Goal: Transaction & Acquisition: Purchase product/service

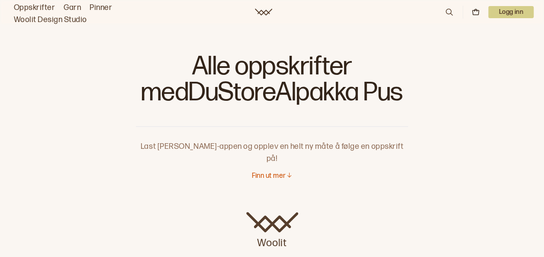
click at [32, 6] on link "Oppskrifter" at bounding box center [34, 8] width 41 height 12
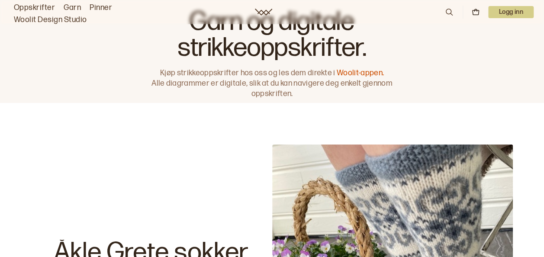
click at [44, 10] on link "Oppskrifter" at bounding box center [34, 8] width 41 height 12
click at [36, 8] on link "Oppskrifter" at bounding box center [34, 8] width 41 height 12
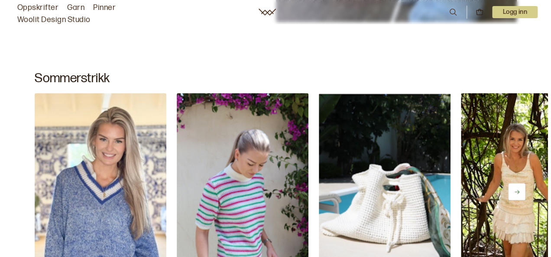
scroll to position [63, 0]
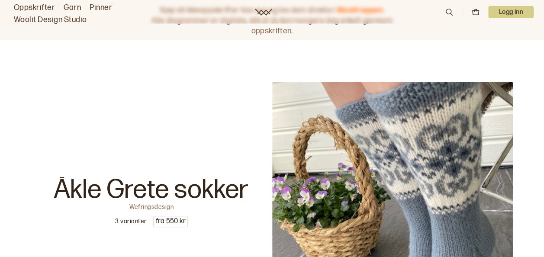
click at [449, 11] on icon at bounding box center [450, 12] width 10 height 10
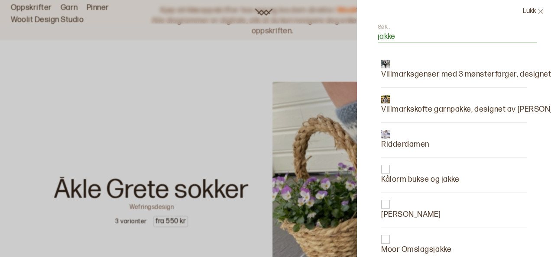
type input "jakke"
click at [435, 251] on p "Moor Omslagsjakke" at bounding box center [416, 250] width 70 height 12
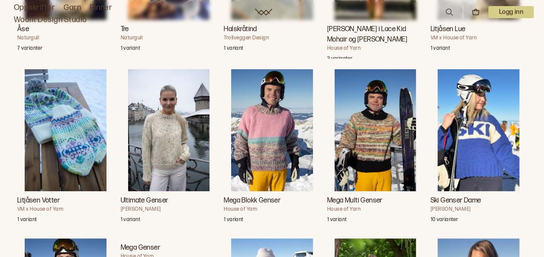
scroll to position [20565, 0]
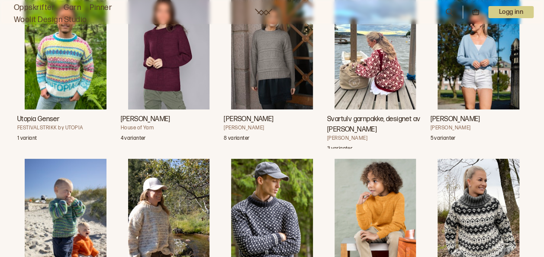
scroll to position [36749, 0]
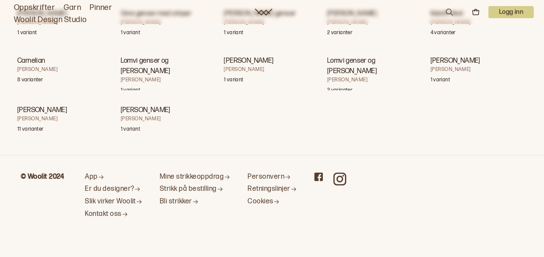
scroll to position [42888, 0]
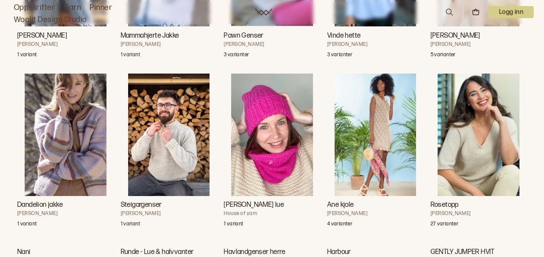
scroll to position [43315, 0]
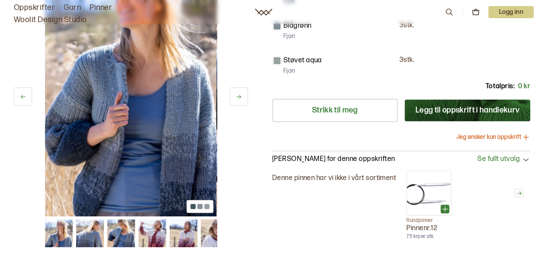
scroll to position [294, 0]
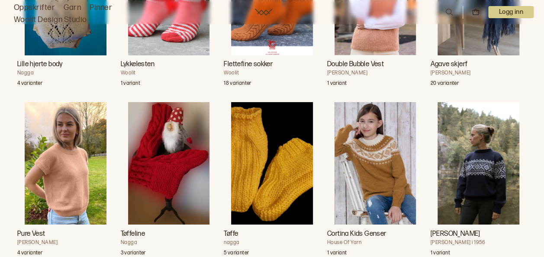
scroll to position [45805, 0]
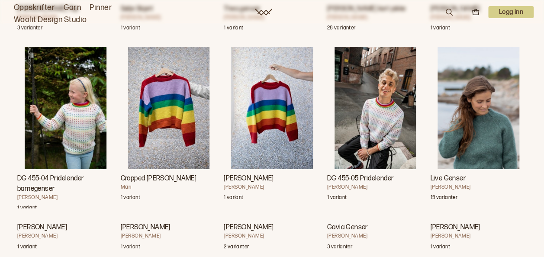
scroll to position [47898, 0]
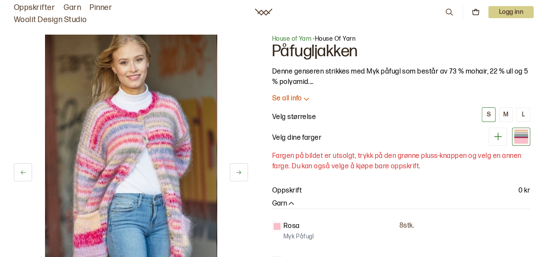
click at [222, 106] on div "1 av 2" at bounding box center [131, 163] width 234 height 257
click at [228, 108] on div "1 av 2" at bounding box center [131, 163] width 234 height 257
click at [242, 113] on div "1 av 2" at bounding box center [131, 163] width 234 height 257
click at [292, 98] on p "Se all info" at bounding box center [287, 98] width 30 height 9
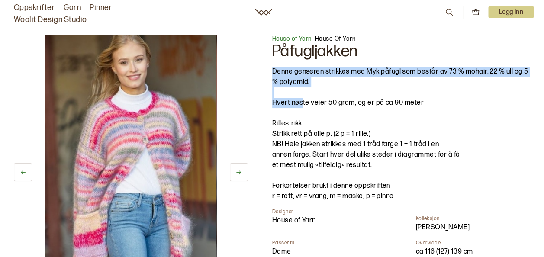
drag, startPoint x: 301, startPoint y: 99, endPoint x: 301, endPoint y: 92, distance: 6.5
click at [301, 92] on div "Denne genseren strikkes med Myk påfugl som består av 73 % mohair, 22 % ull og 5…" at bounding box center [401, 134] width 258 height 135
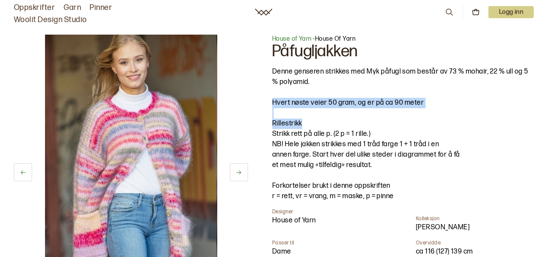
drag, startPoint x: 318, startPoint y: 123, endPoint x: 360, endPoint y: 115, distance: 42.7
click at [360, 115] on div "Denne genseren strikkes med Myk påfugl som består av 73 % mohair, 22 % ull og 5…" at bounding box center [401, 134] width 258 height 135
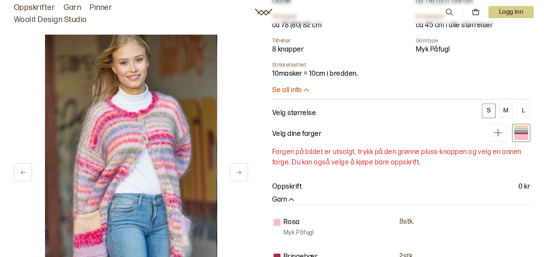
scroll to position [188, 0]
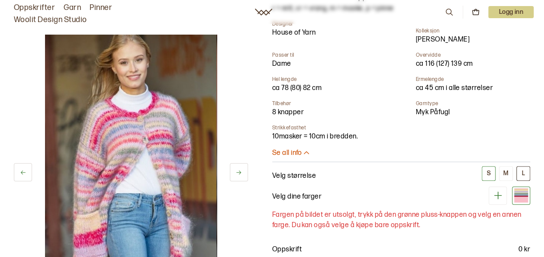
click at [524, 172] on div "L" at bounding box center [523, 174] width 3 height 8
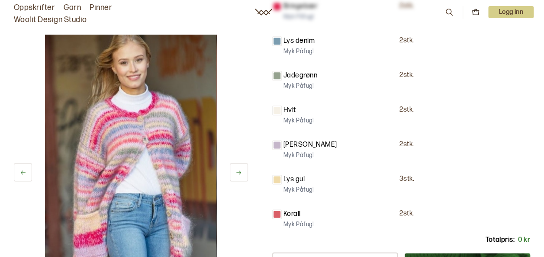
scroll to position [438, 0]
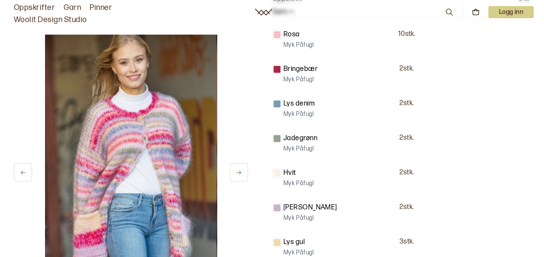
scroll to position [438, 0]
click at [544, 251] on div "1 av 2 1 av 2 House of Yarn - House Of Yarn Påfugljakken Denne genseren strikke…" at bounding box center [272, 30] width 544 height 902
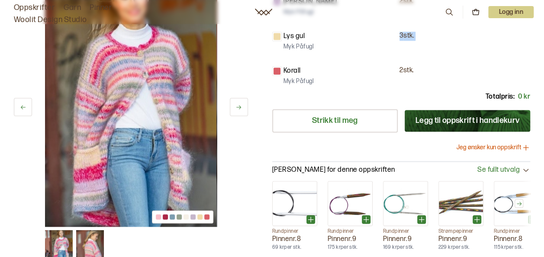
scroll to position [646, 0]
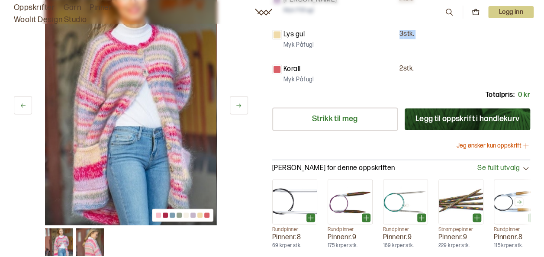
click at [486, 117] on button "Legg til oppskrift i handlekurv" at bounding box center [468, 119] width 126 height 22
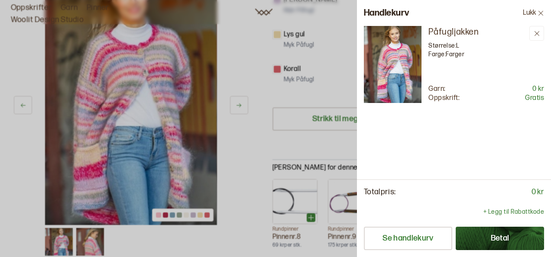
click at [246, 157] on div at bounding box center [275, 128] width 551 height 257
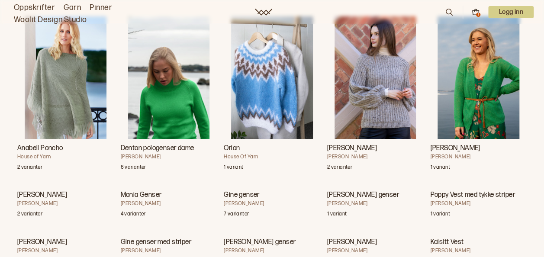
scroll to position [50001, 0]
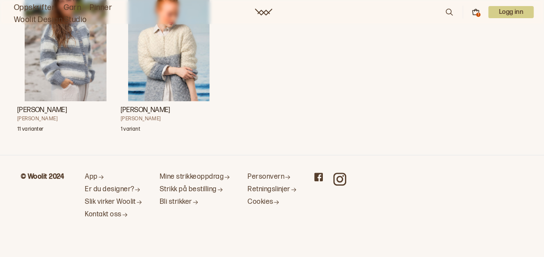
scroll to position [50959, 0]
click at [160, 101] on img "Adrianna Stripejakke" at bounding box center [169, 40] width 82 height 122
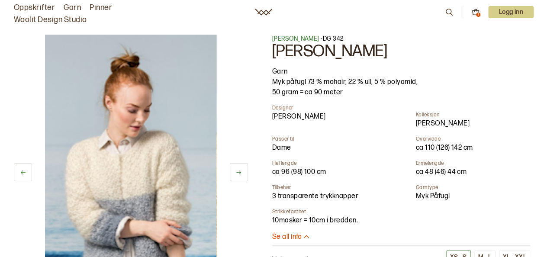
click at [451, 10] on icon at bounding box center [450, 12] width 10 height 10
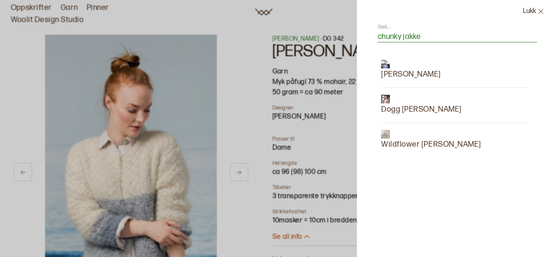
type input "chunky jakke"
click at [423, 71] on p "[PERSON_NAME]" at bounding box center [411, 74] width 60 height 12
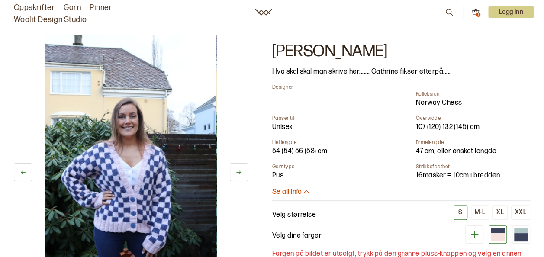
click at [448, 7] on icon at bounding box center [450, 12] width 10 height 10
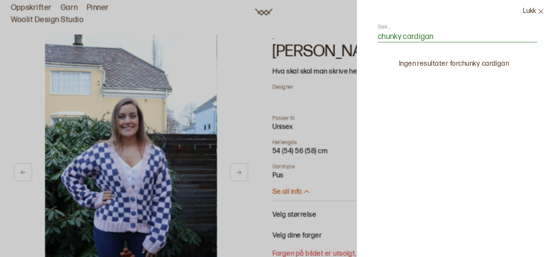
type input "chunky cardiga"
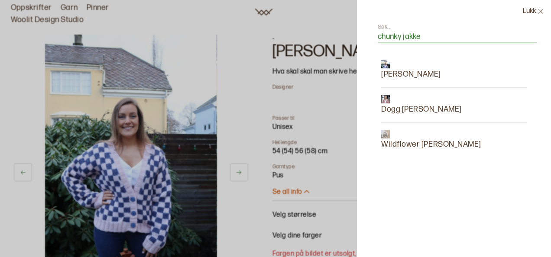
type input "chunky jakke"
click at [415, 108] on p "Dogg [PERSON_NAME]" at bounding box center [421, 109] width 81 height 12
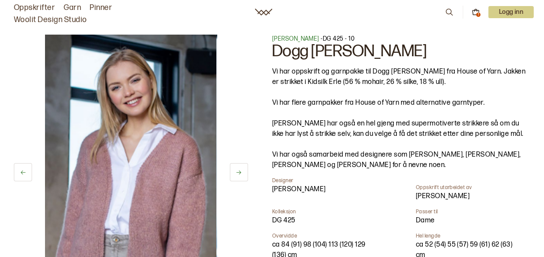
click at [415, 108] on div "Vi har oppskrift og garnpakke til Dogg [PERSON_NAME] fra House of Yarn. Jakken …" at bounding box center [401, 119] width 258 height 104
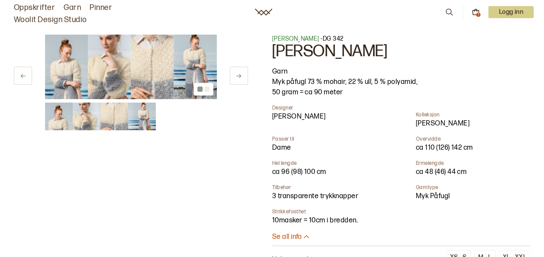
click at [448, 14] on icon at bounding box center [450, 12] width 10 height 10
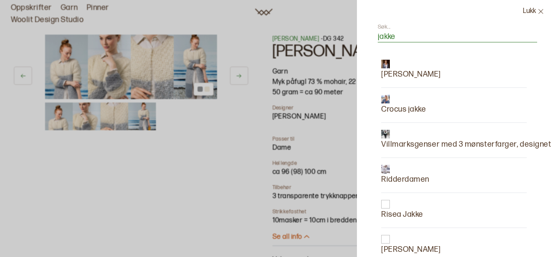
type input "jakke"
click at [421, 110] on p "Crocus jakke" at bounding box center [403, 109] width 45 height 12
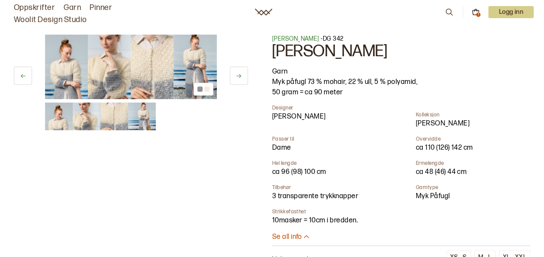
click at [448, 10] on icon at bounding box center [450, 12] width 10 height 10
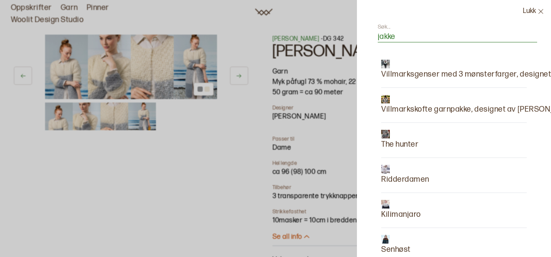
type input "jakke"
click at [399, 211] on p "[PERSON_NAME]" at bounding box center [411, 215] width 60 height 12
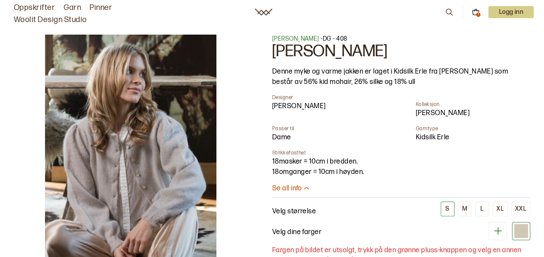
click at [447, 13] on icon at bounding box center [450, 12] width 10 height 10
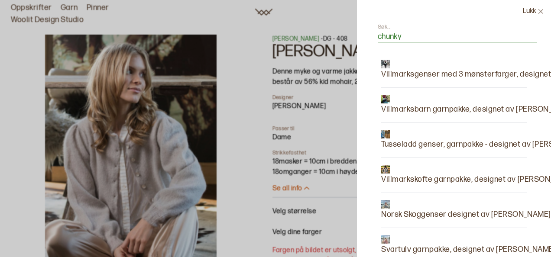
type input "chunky"
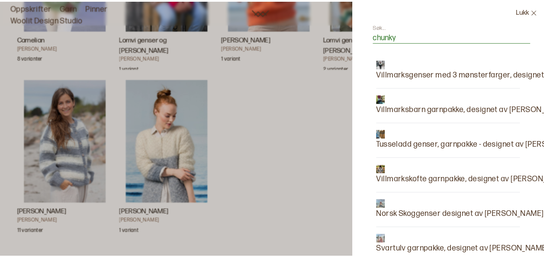
scroll to position [50997, 0]
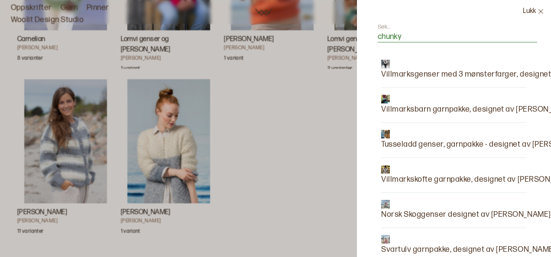
click at [280, 126] on div at bounding box center [275, 128] width 551 height 257
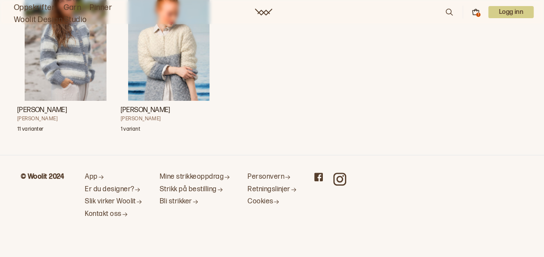
scroll to position [50868, 0]
click at [76, 86] on img "Camillajakke - To farger" at bounding box center [66, 40] width 82 height 122
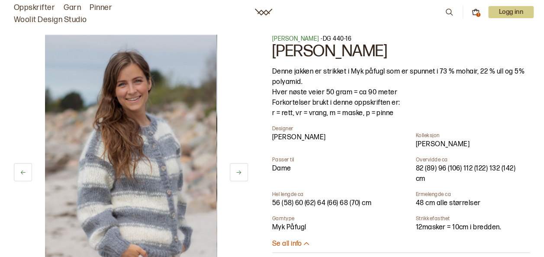
click at [448, 10] on icon at bounding box center [450, 12] width 10 height 10
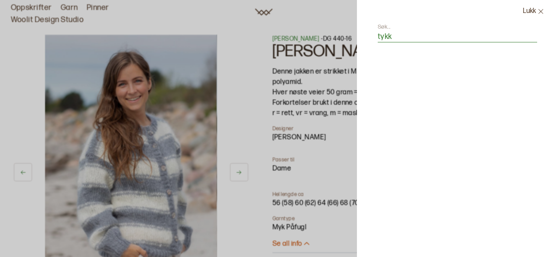
type input "tykk"
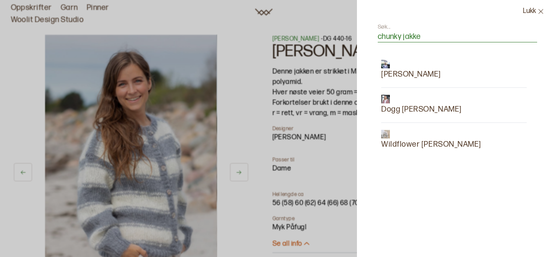
click at [404, 144] on p "Wildflower [PERSON_NAME]" at bounding box center [431, 145] width 100 height 12
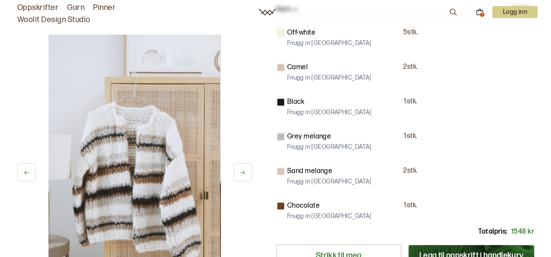
scroll to position [450, 0]
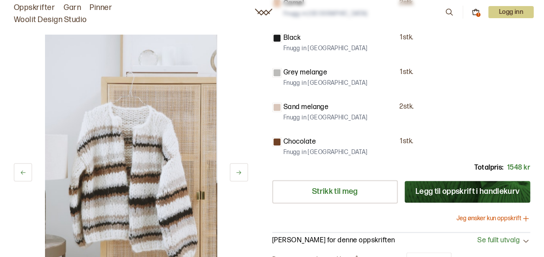
click at [479, 216] on button "Jeg ønsker kun oppskrift" at bounding box center [494, 218] width 74 height 9
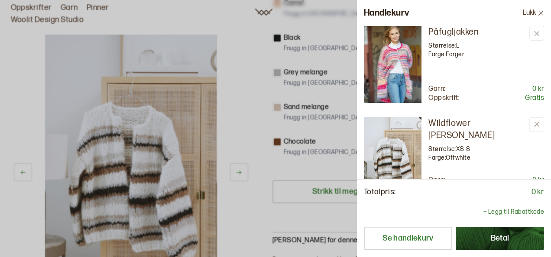
click at [482, 241] on button "Betal" at bounding box center [499, 238] width 88 height 23
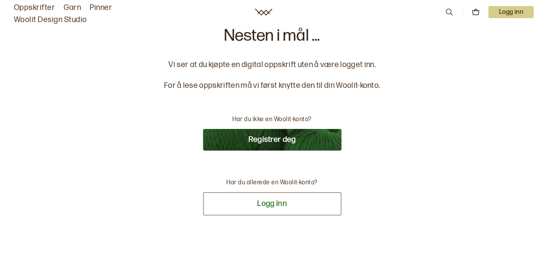
click at [287, 206] on button "Logg inn" at bounding box center [272, 203] width 139 height 23
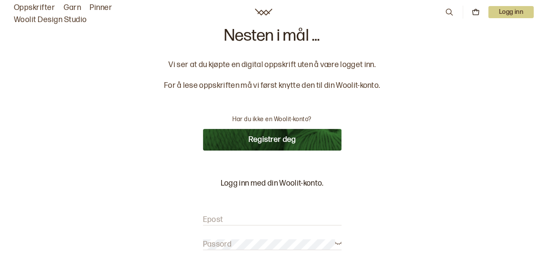
click at [254, 216] on input "Epost" at bounding box center [272, 220] width 139 height 11
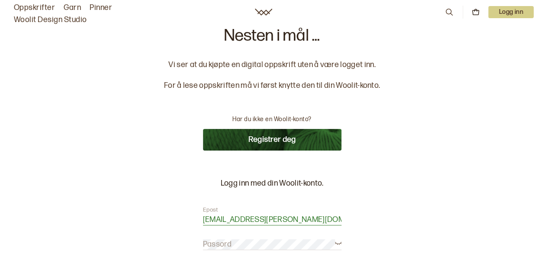
type input "[EMAIL_ADDRESS][PERSON_NAME][DOMAIN_NAME]"
click at [230, 240] on label "Passord" at bounding box center [217, 244] width 29 height 10
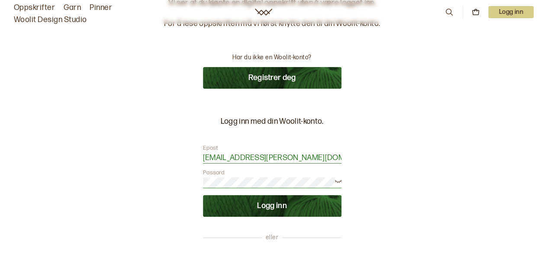
scroll to position [63, 0]
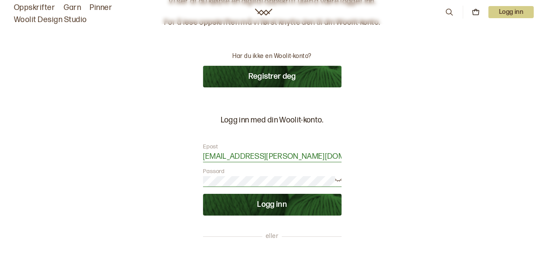
click at [243, 206] on button "Logg inn" at bounding box center [272, 205] width 139 height 22
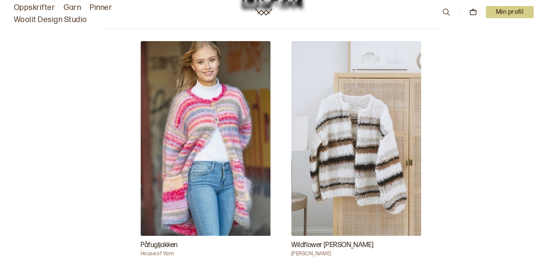
scroll to position [261, 0]
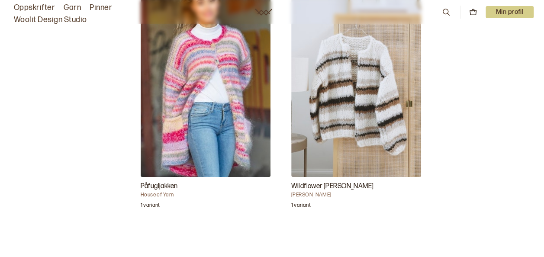
click at [219, 156] on img "Påfugljakken" at bounding box center [206, 79] width 130 height 195
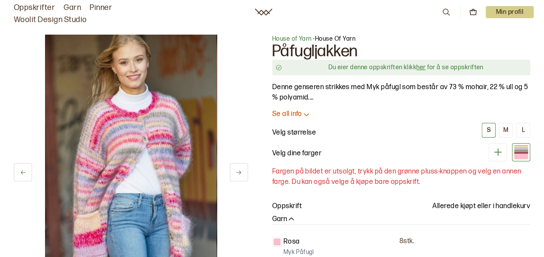
click at [422, 68] on link "her" at bounding box center [420, 67] width 9 height 7
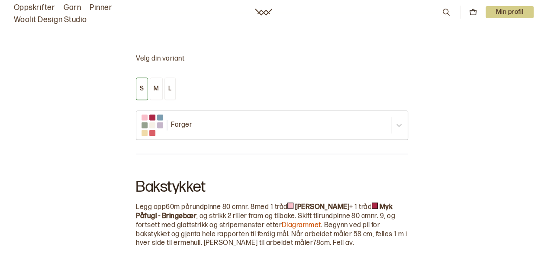
scroll to position [688, 0]
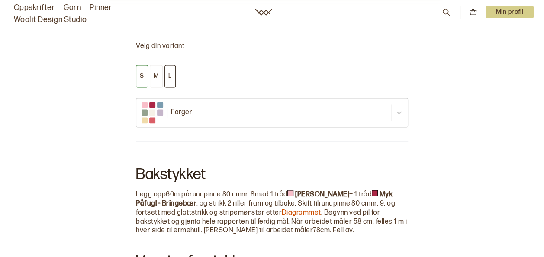
click at [170, 80] on button "L" at bounding box center [169, 76] width 11 height 23
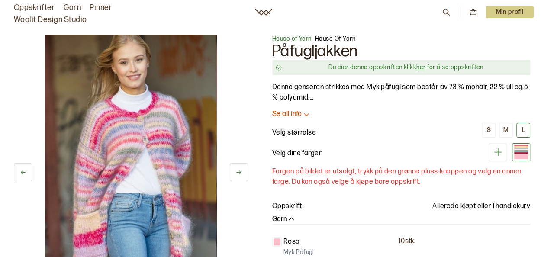
click at [421, 68] on link "her" at bounding box center [420, 67] width 9 height 7
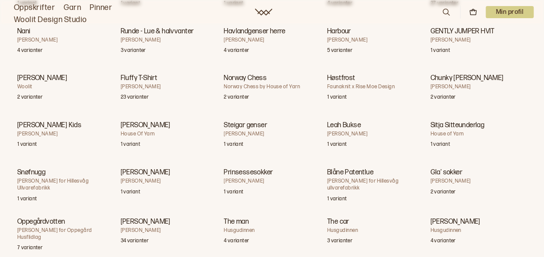
scroll to position [16081, 0]
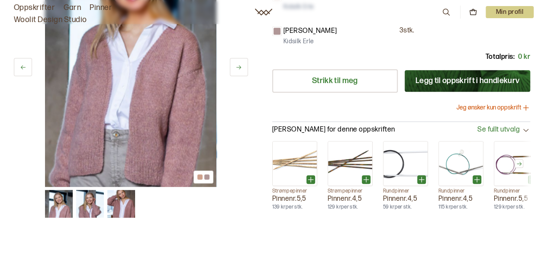
scroll to position [191, 0]
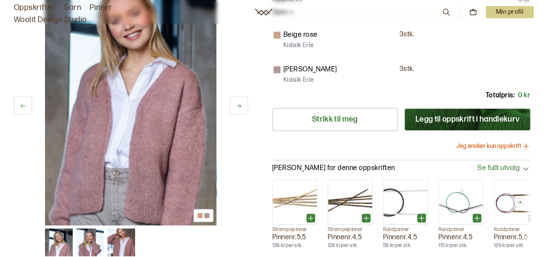
click at [494, 142] on button "Jeg ønsker kun oppskrift" at bounding box center [494, 146] width 74 height 9
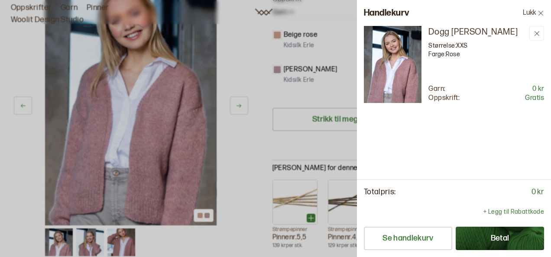
click at [288, 142] on div at bounding box center [275, 128] width 551 height 257
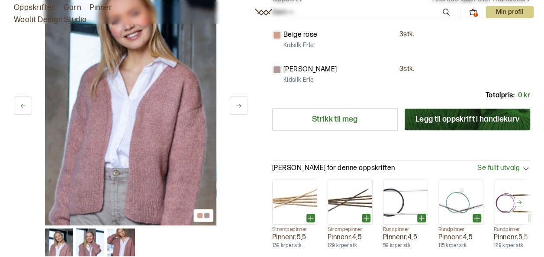
scroll to position [0, 0]
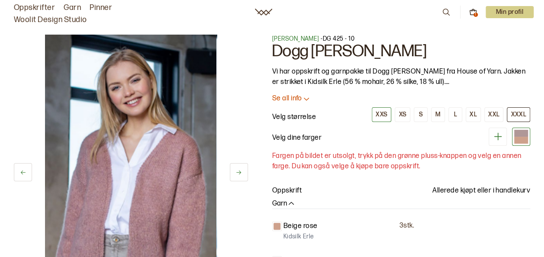
click at [518, 113] on div "XXXL" at bounding box center [519, 115] width 16 height 8
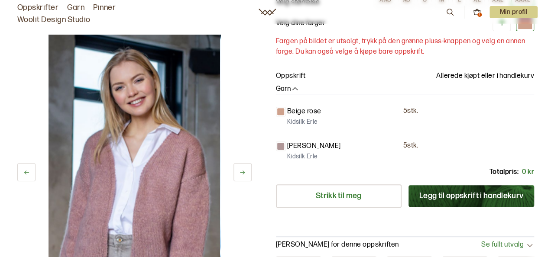
scroll to position [153, 0]
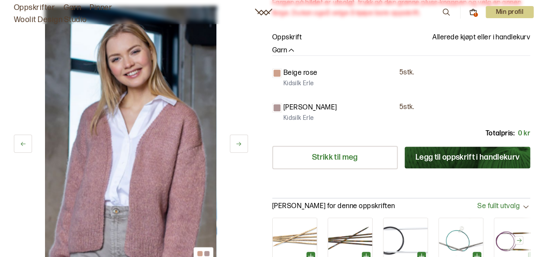
click at [472, 13] on icon at bounding box center [473, 12] width 8 height 8
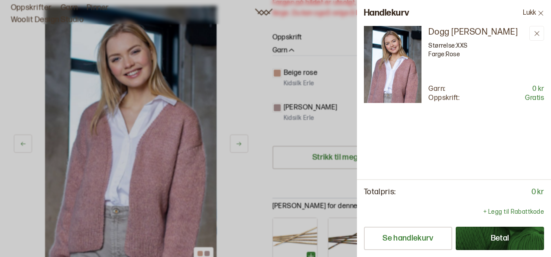
click at [484, 242] on button "Betal" at bounding box center [499, 238] width 88 height 23
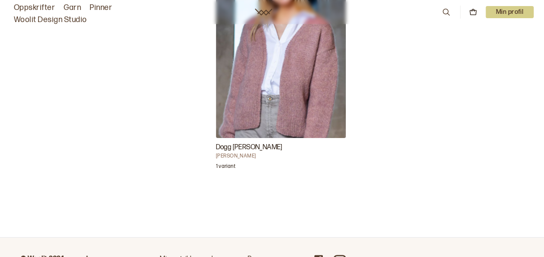
scroll to position [284, 0]
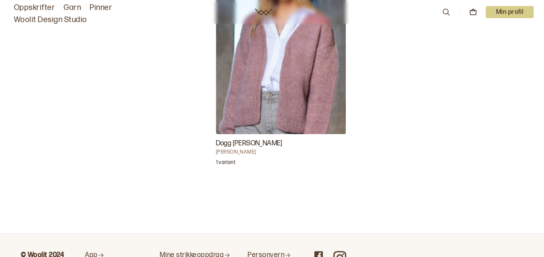
click at [257, 144] on h3 "Dogg [PERSON_NAME]" at bounding box center [281, 144] width 130 height 10
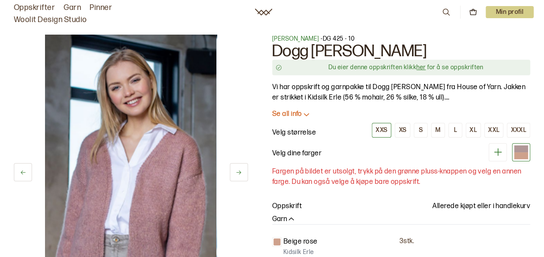
click at [422, 68] on link "her" at bounding box center [420, 67] width 9 height 7
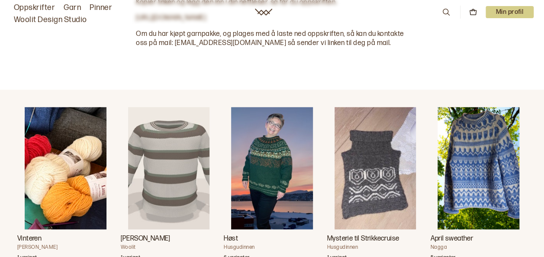
scroll to position [620, 0]
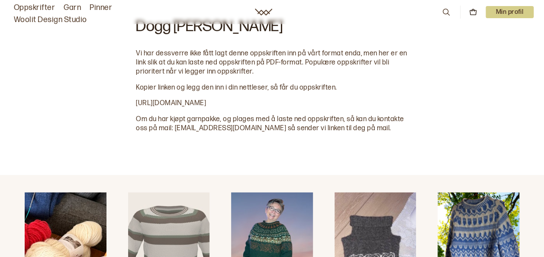
drag, startPoint x: 367, startPoint y: 100, endPoint x: 129, endPoint y: 98, distance: 237.6
click at [129, 98] on div "Velg din variant XXS XS S M L XL XXL XXXL Rose Dogg Chunky Jakke Vi har dessver…" at bounding box center [272, 18] width 544 height 314
copy div "[URL][DOMAIN_NAME]"
